Goal: Transaction & Acquisition: Purchase product/service

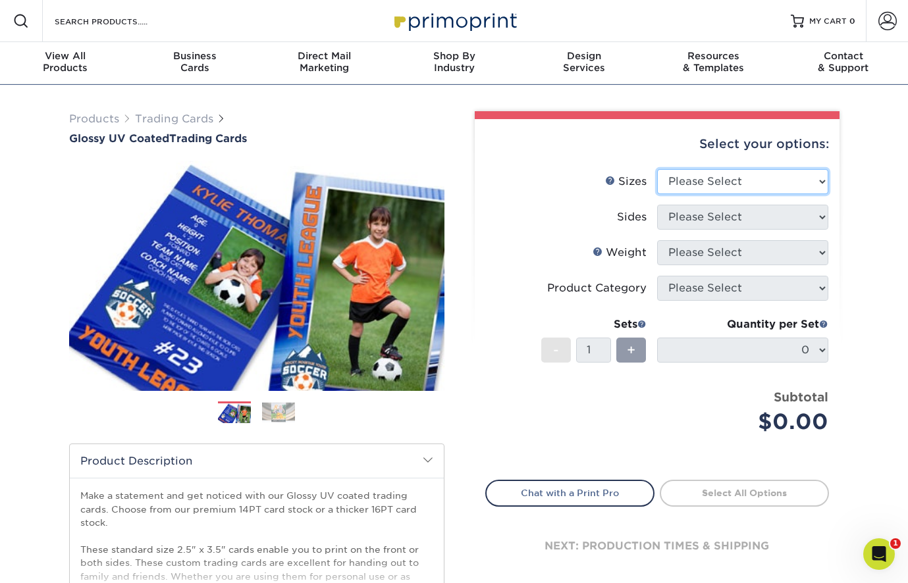
select select "2.50x3.50"
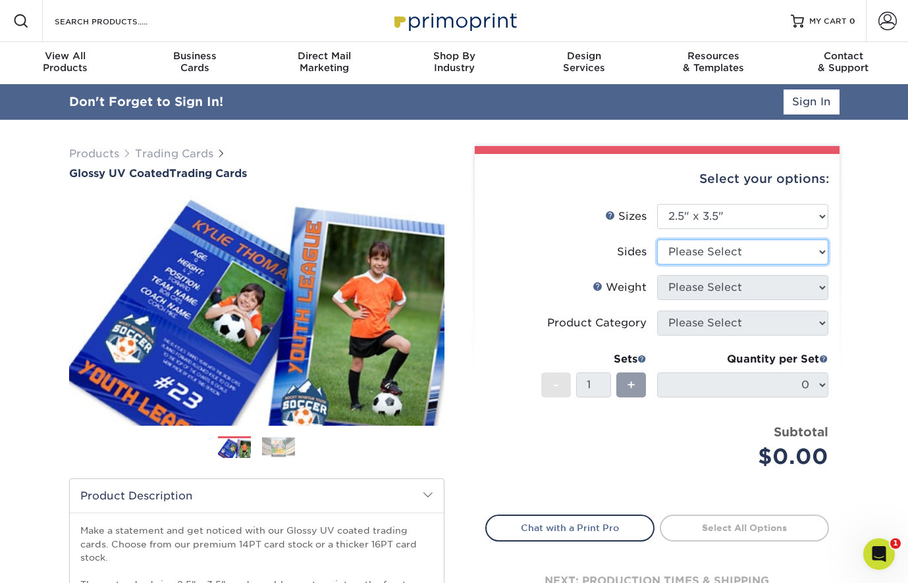
select select "13abbda7-1d64-4f25-8bb2-c179b224825d"
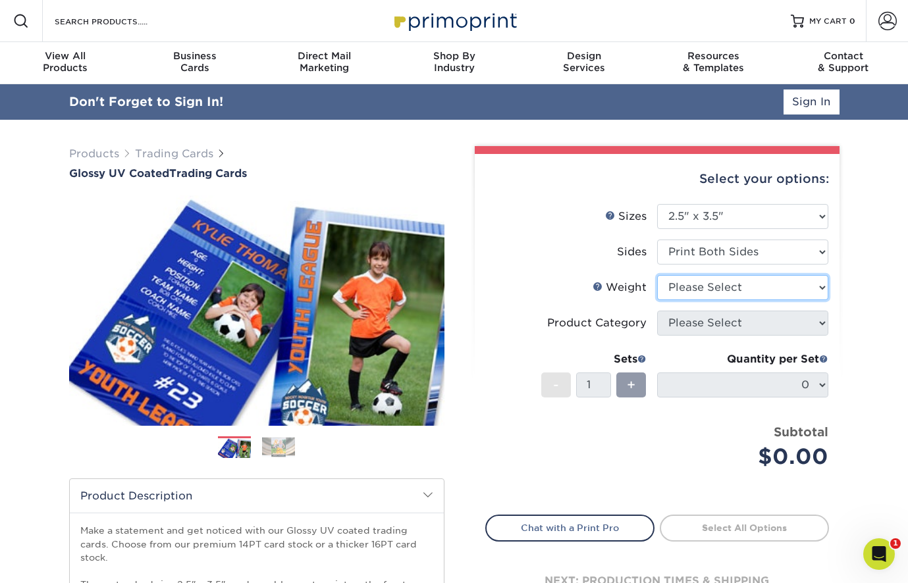
select select "16PT"
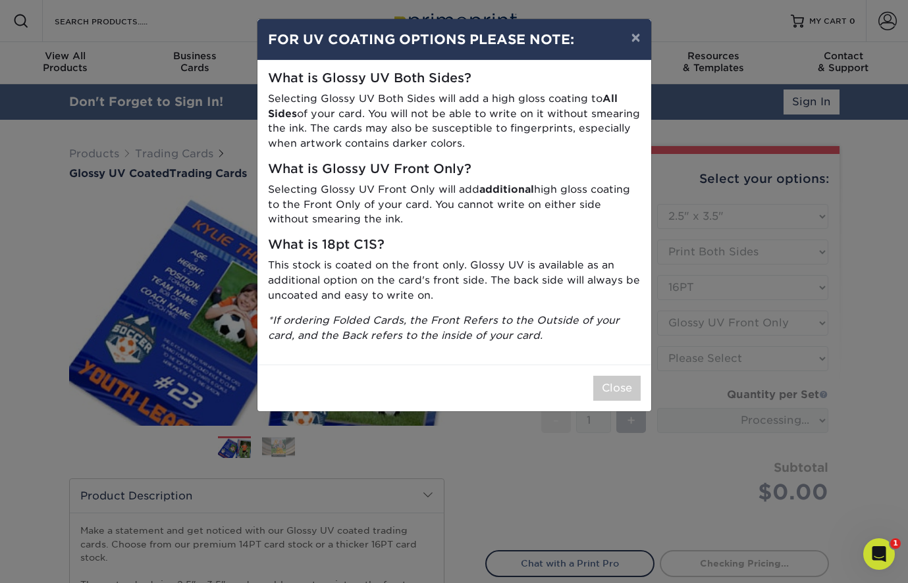
click at [616, 399] on div "Close" at bounding box center [454, 388] width 394 height 47
click at [616, 388] on button "Close" at bounding box center [616, 388] width 47 height 25
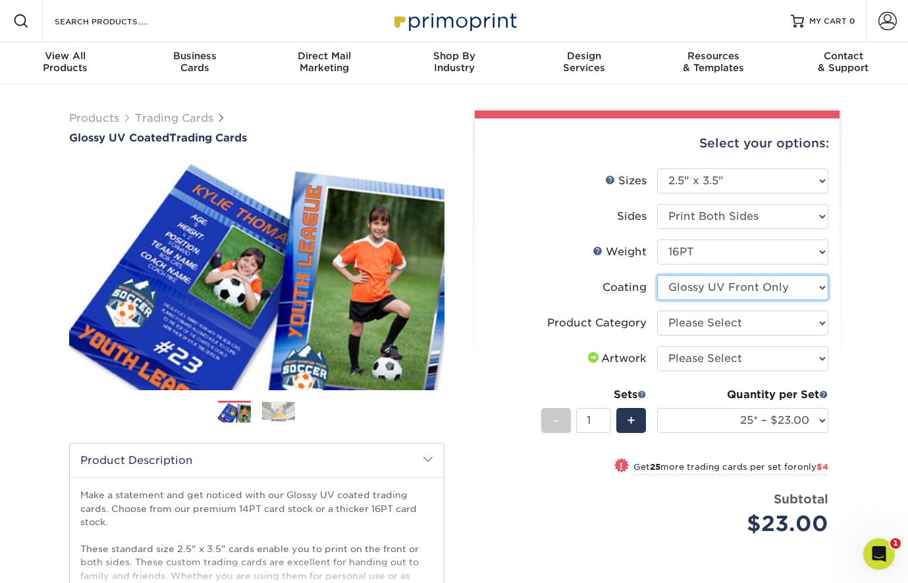
select select "ae367451-b2b8-45df-a344-0f05b6a12993"
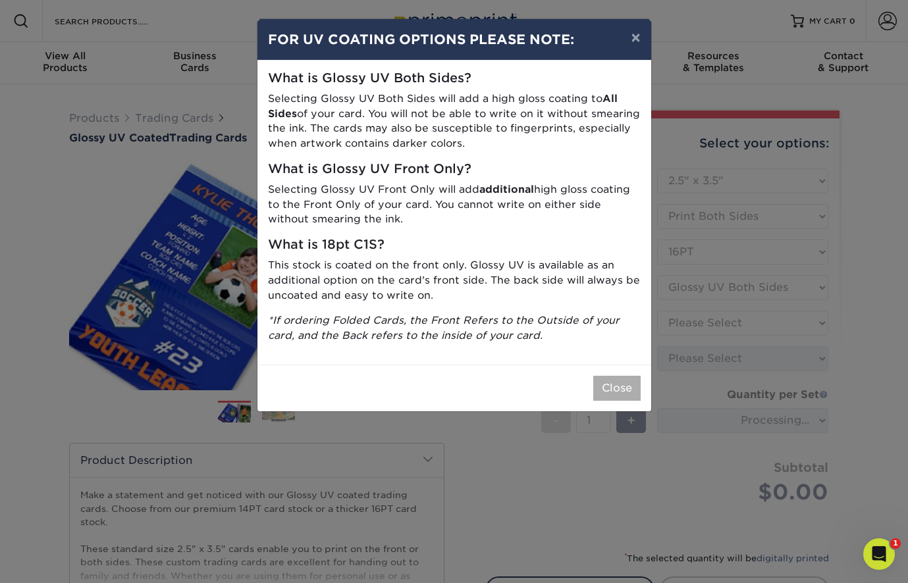
click at [629, 379] on button "Close" at bounding box center [616, 388] width 47 height 25
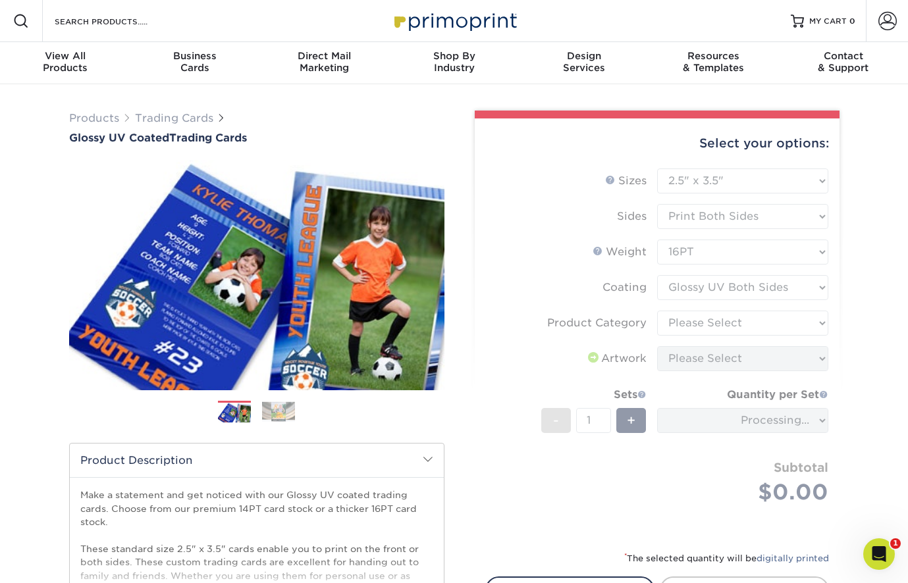
click at [781, 329] on form "Sizes Help Sizes Please Select 2.5" x 3.5" Sides Please Select 16PT - 1" at bounding box center [657, 351] width 344 height 367
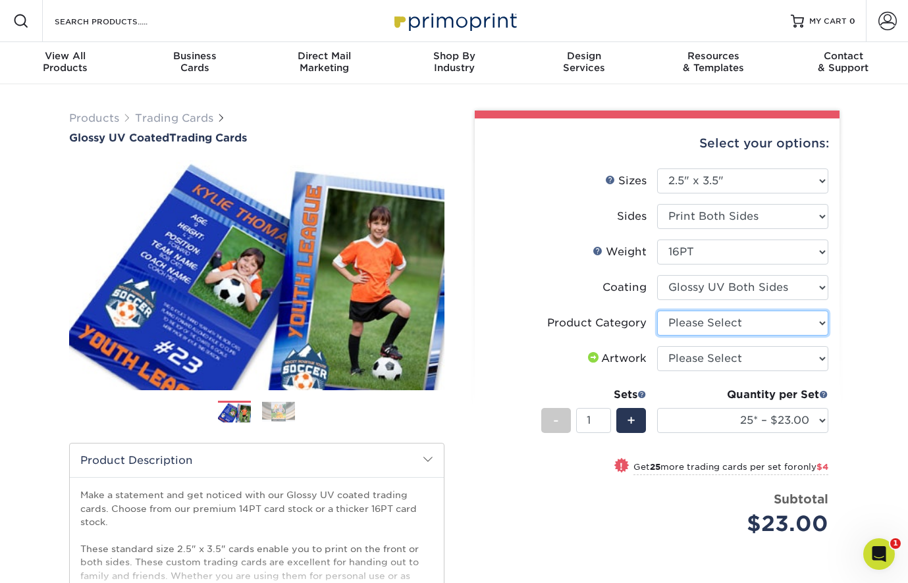
select select "c2f9bce9-36c2-409d-b101-c29d9d031e18"
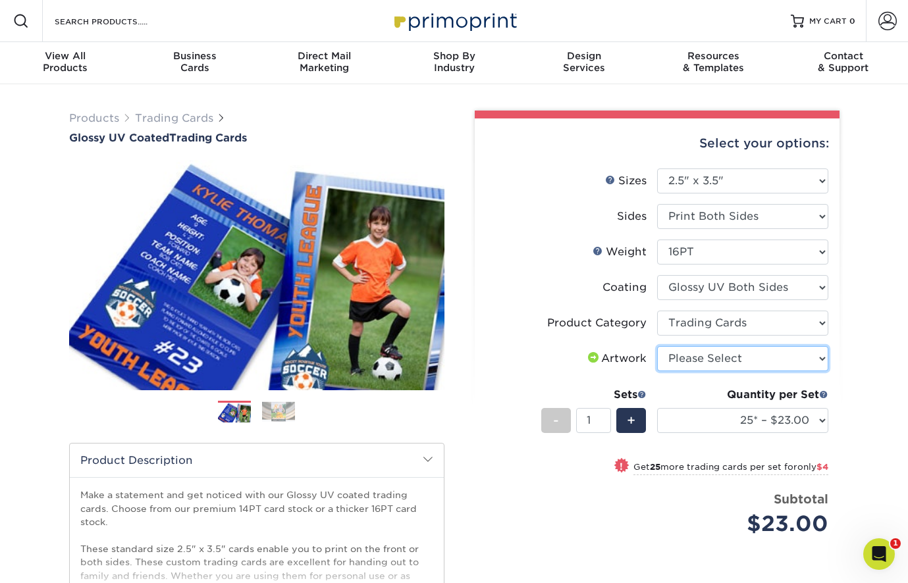
select select "upload"
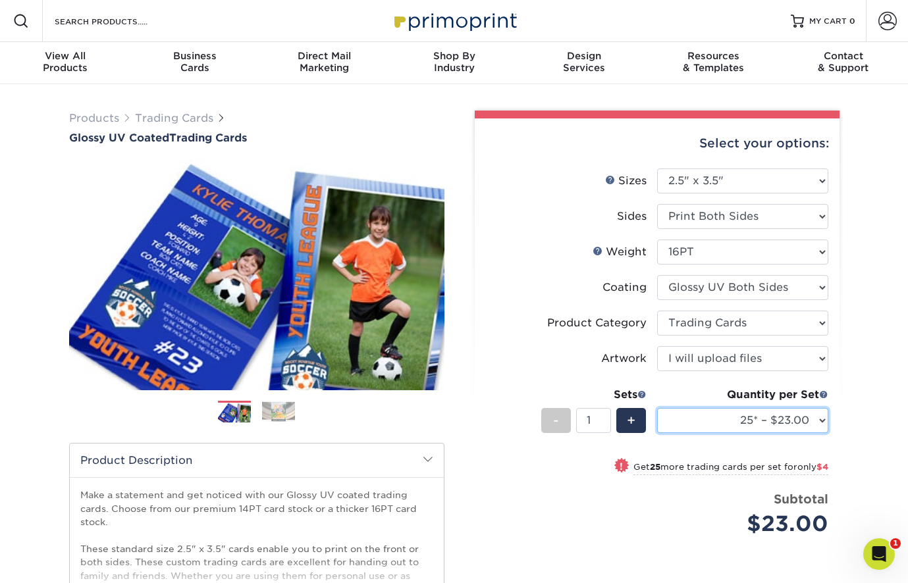
select select "500 – $58.00"
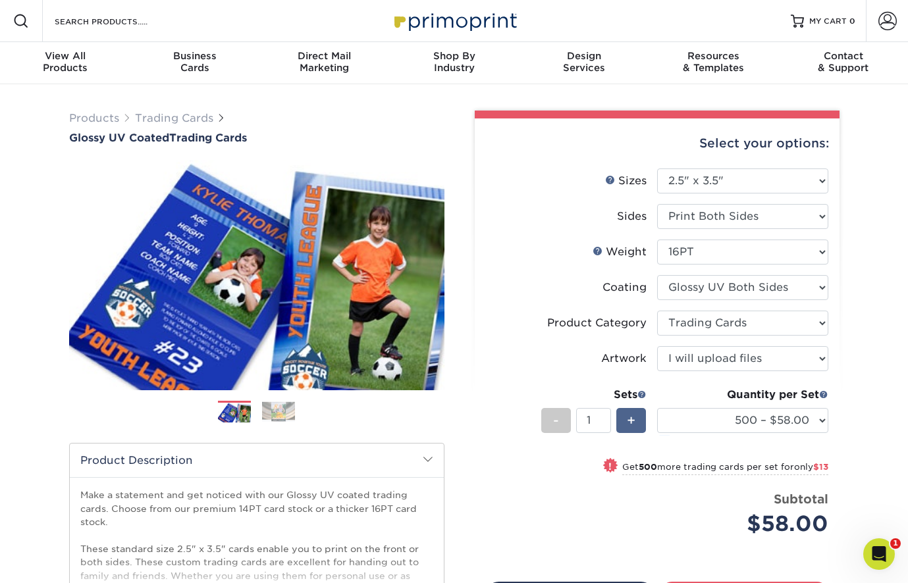
click at [628, 413] on span "+" at bounding box center [631, 421] width 9 height 20
type input "3"
